Goal: Task Accomplishment & Management: Manage account settings

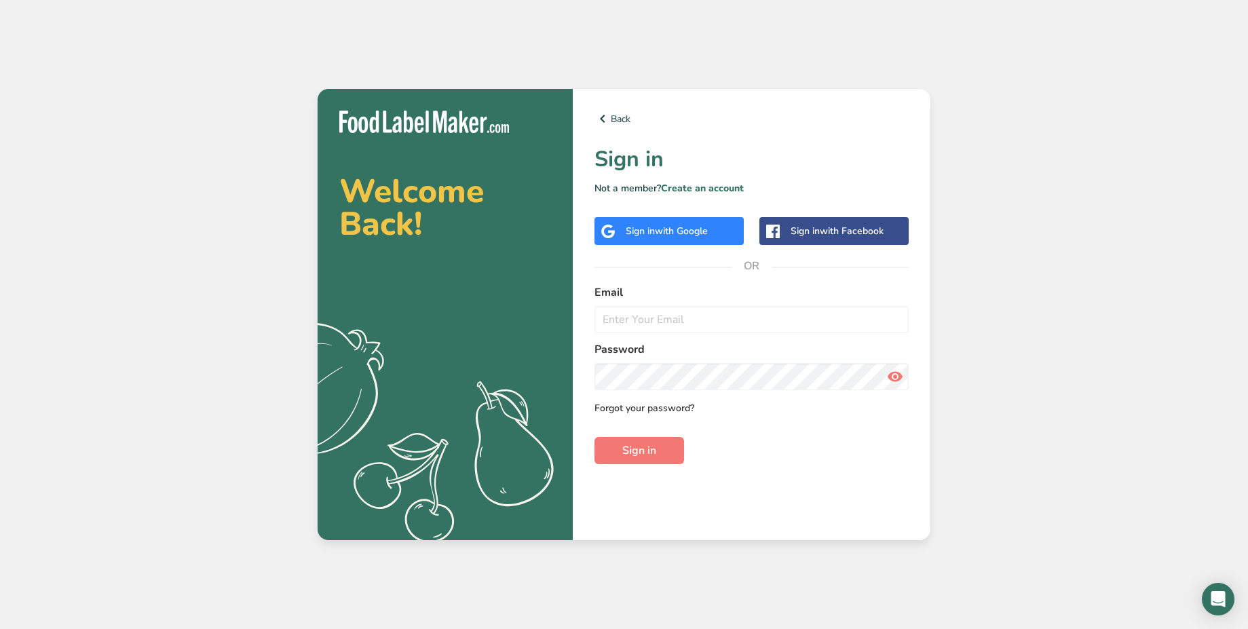
click at [652, 407] on link "Forgot your password?" at bounding box center [644, 408] width 100 height 14
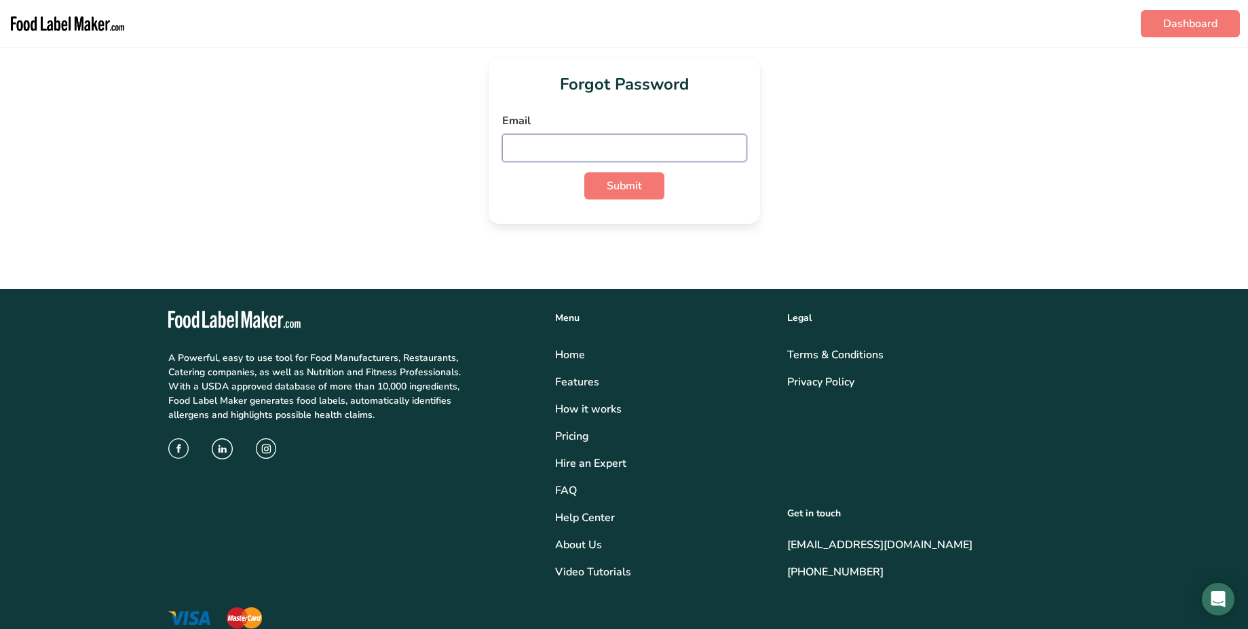
click at [599, 149] on input "email" at bounding box center [624, 147] width 244 height 27
paste input "[PERSON_NAME][EMAIL_ADDRESS][PERSON_NAME][DOMAIN_NAME]"
type input "[PERSON_NAME][EMAIL_ADDRESS][PERSON_NAME][DOMAIN_NAME]"
click at [646, 184] on button "Submit" at bounding box center [624, 185] width 80 height 27
